Goal: Task Accomplishment & Management: Manage account settings

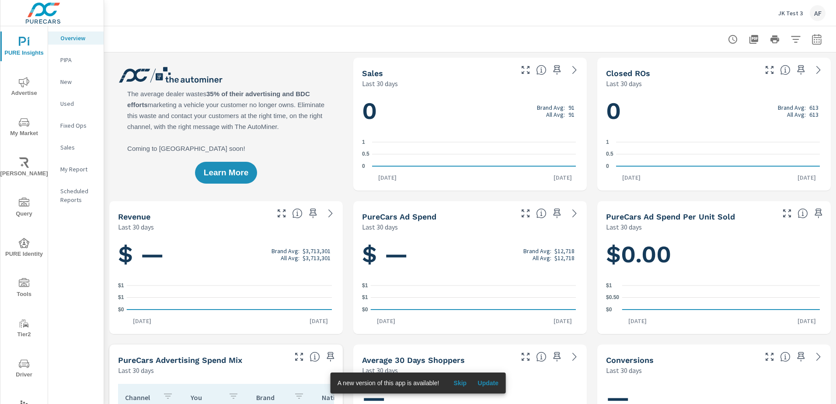
click at [798, 13] on p "JK Test 3" at bounding box center [790, 13] width 24 height 8
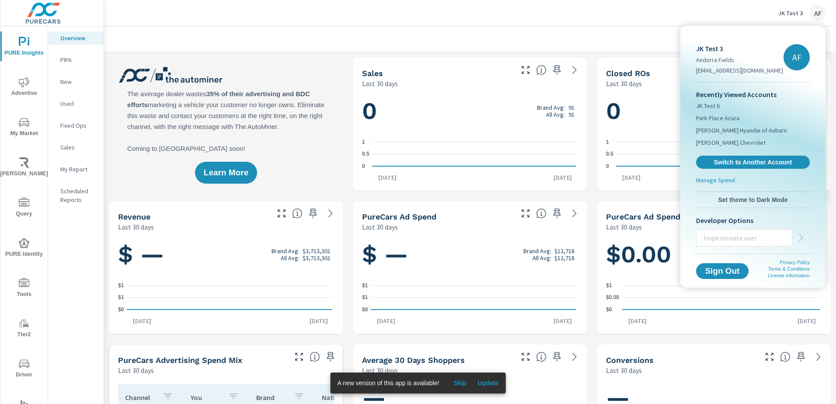
click at [759, 162] on span "Switch to Another Account" at bounding box center [753, 162] width 104 height 8
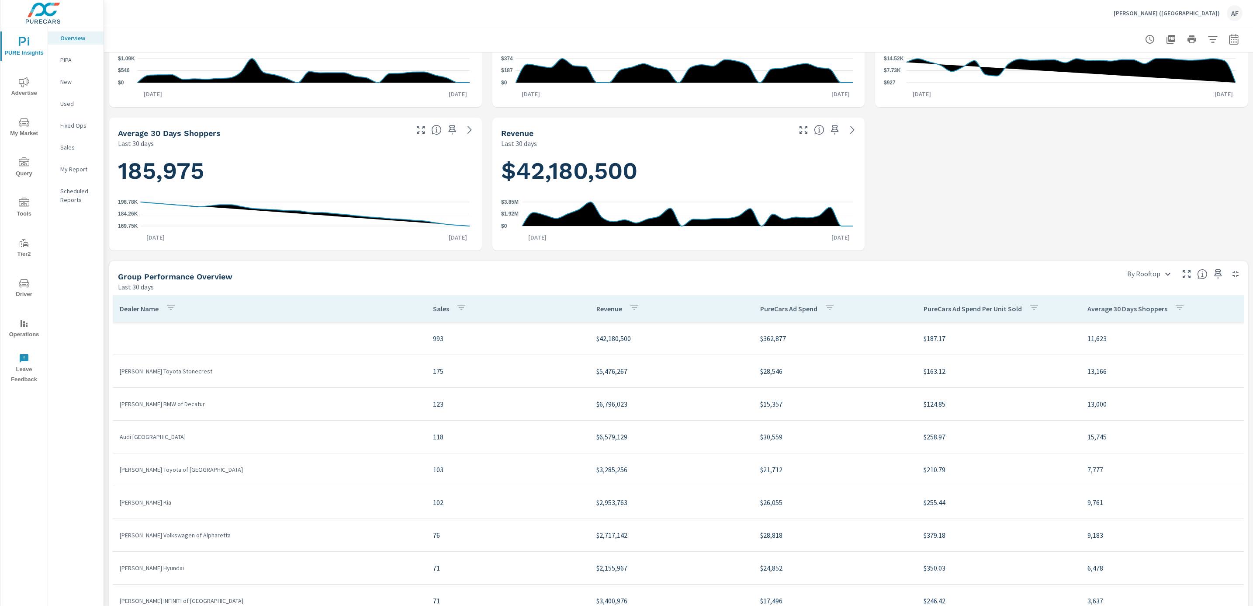
scroll to position [262, 0]
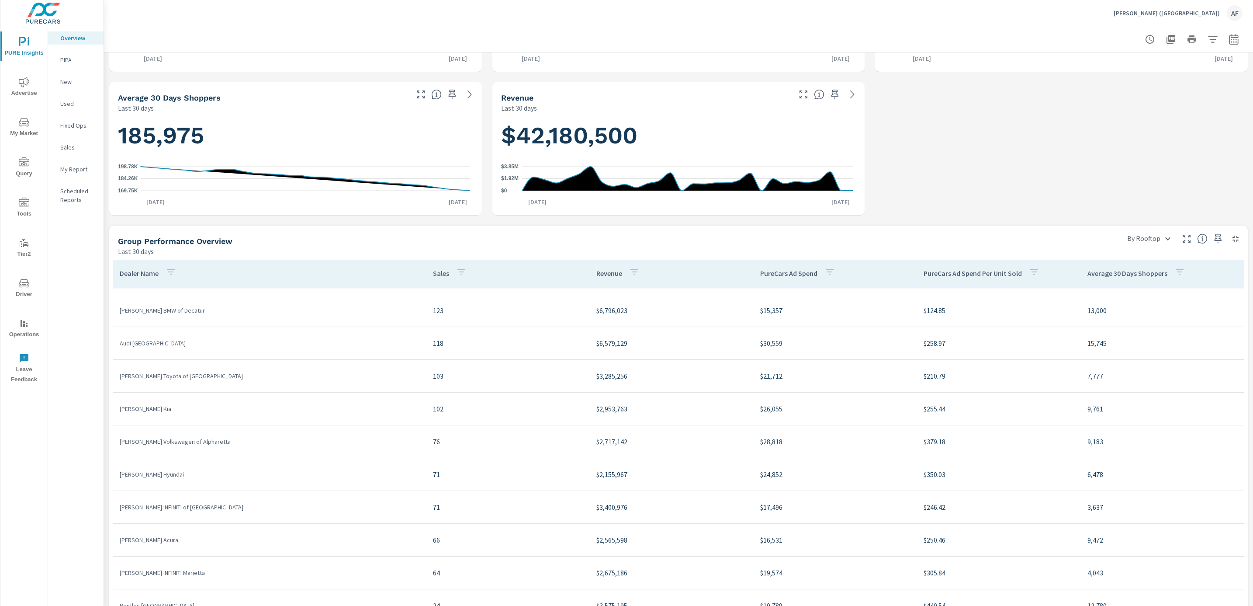
scroll to position [131, 0]
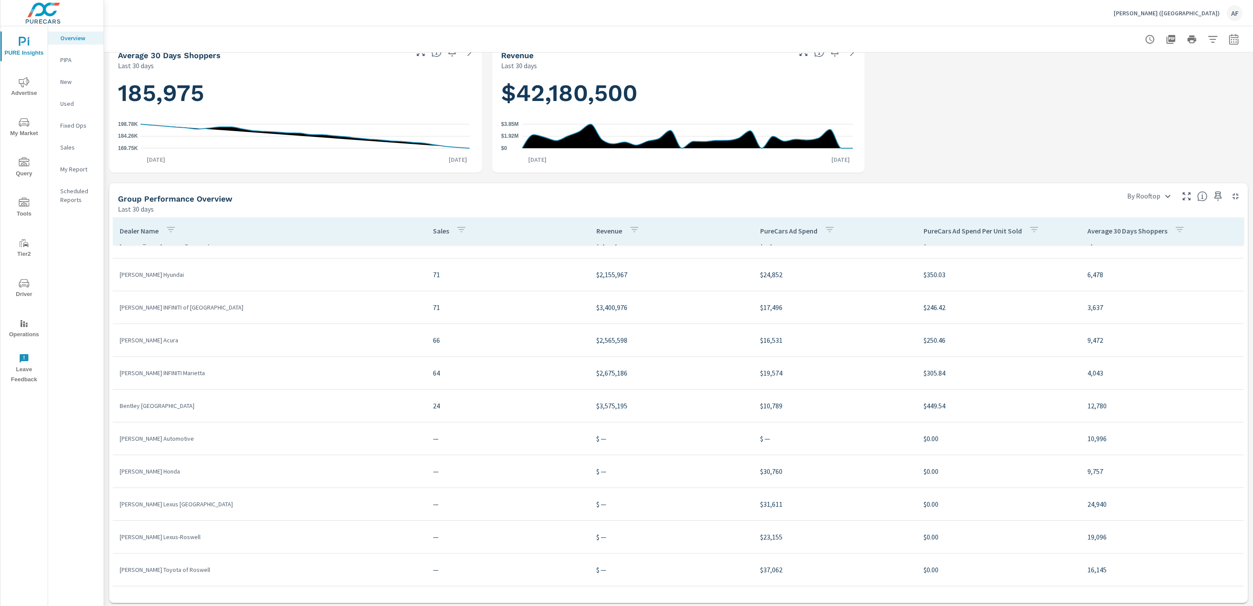
scroll to position [307, 0]
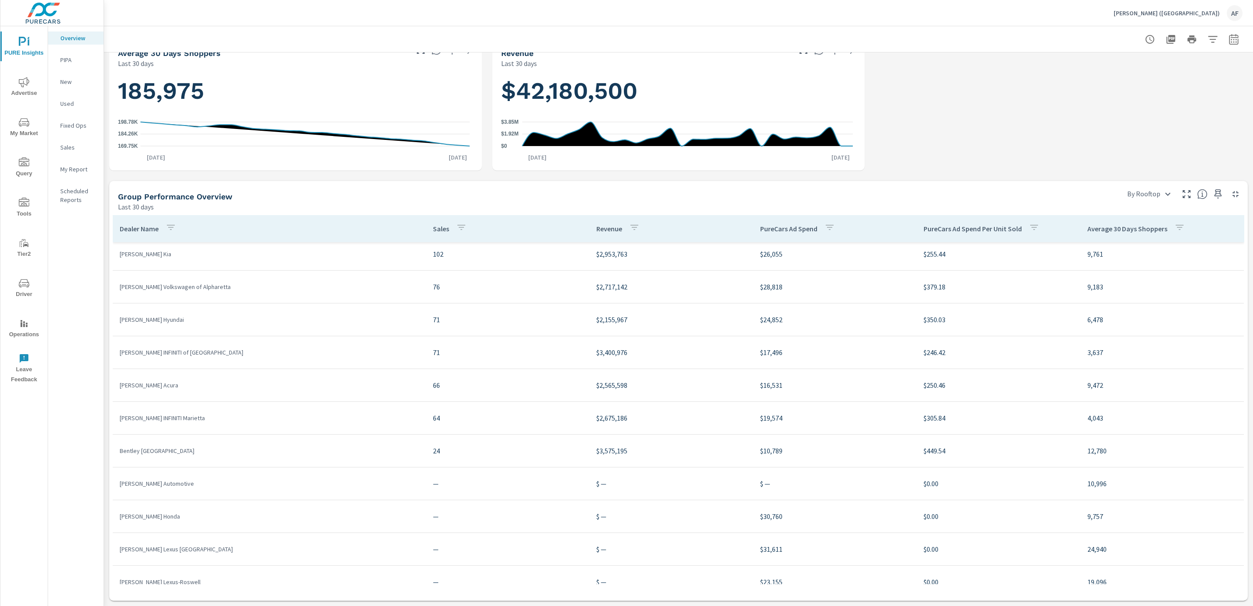
scroll to position [43, 0]
